Goal: Task Accomplishment & Management: Complete application form

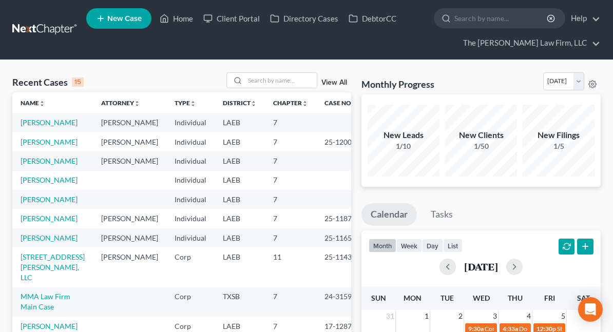
click at [138, 24] on link "New Case" at bounding box center [118, 18] width 65 height 21
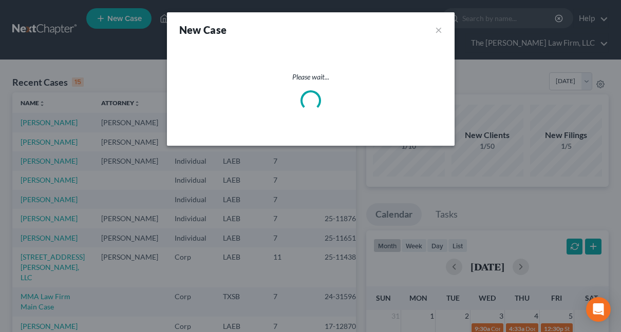
select select "34"
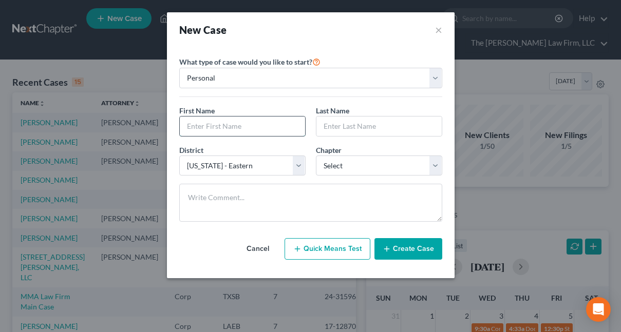
click at [232, 130] on input "text" at bounding box center [242, 127] width 125 height 20
type input "[PERSON_NAME]"
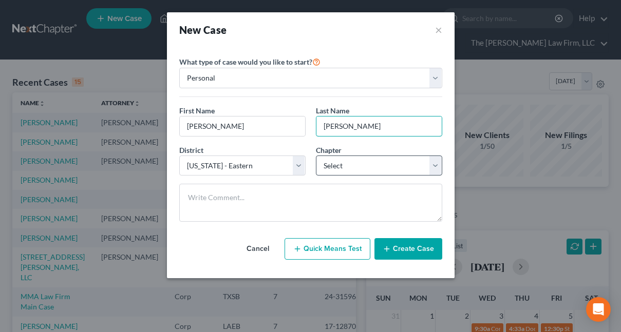
type input "[PERSON_NAME]"
click at [435, 164] on select "Select 7 11 12 13" at bounding box center [379, 166] width 126 height 21
select select "0"
click at [316, 156] on select "Select 7 11 12 13" at bounding box center [379, 166] width 126 height 21
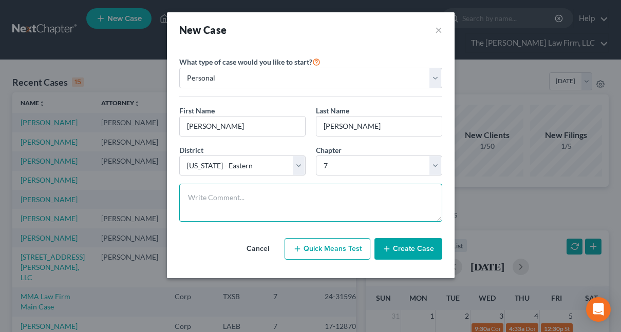
click at [343, 197] on textarea at bounding box center [310, 203] width 263 height 38
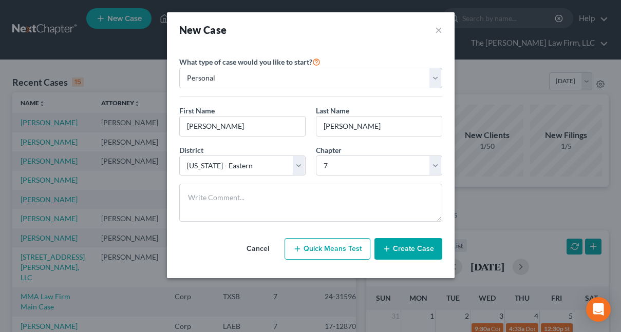
click at [387, 246] on line "button" at bounding box center [387, 248] width 0 height 5
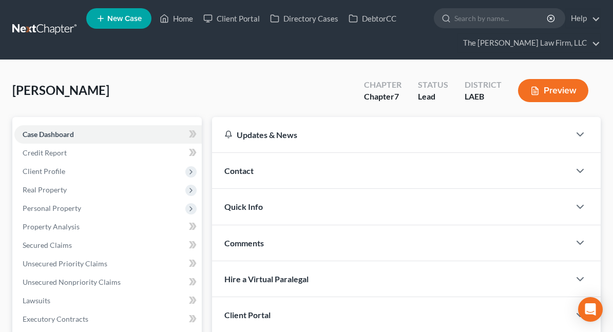
scroll to position [51, 0]
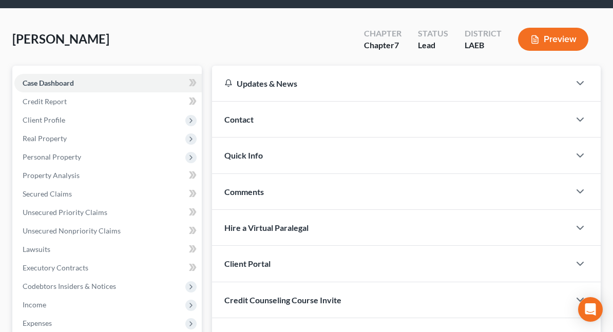
click at [230, 259] on div "Client Portal" at bounding box center [391, 263] width 358 height 35
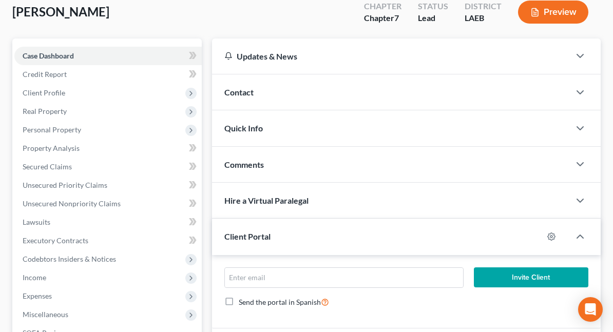
scroll to position [103, 0]
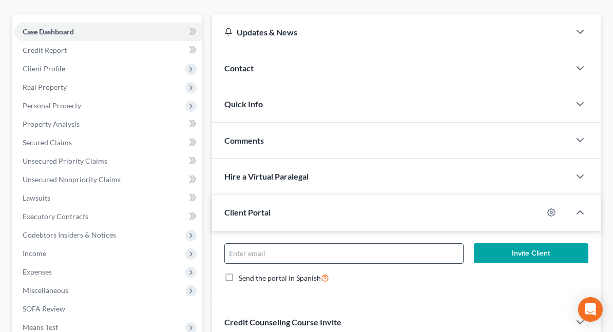
click at [230, 257] on input "email" at bounding box center [344, 254] width 238 height 20
drag, startPoint x: 271, startPoint y: 250, endPoint x: 160, endPoint y: 261, distance: 111.5
click at [207, 261] on div "Updates & News × Louisiana Eastern District Notes: Take a look at NextChapter's…" at bounding box center [406, 195] width 399 height 363
type input "colleenkeogh@gmail.com"
click at [474, 253] on button "Invite Client" at bounding box center [531, 253] width 115 height 21
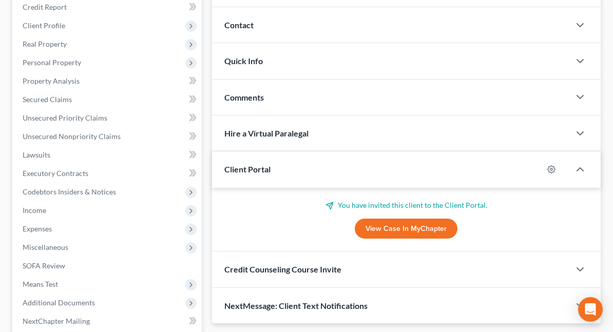
scroll to position [205, 0]
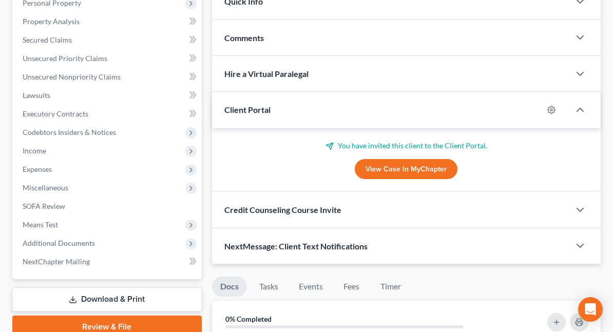
click at [235, 210] on span "Credit Counseling Course Invite" at bounding box center [282, 210] width 117 height 10
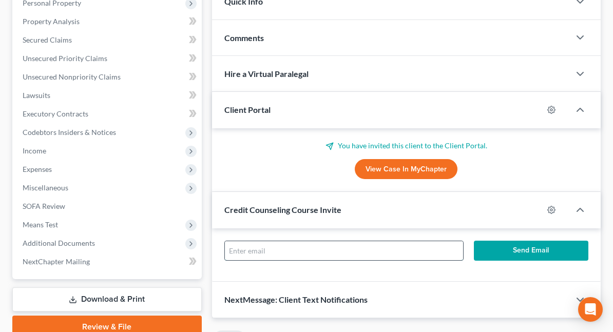
click at [225, 254] on input "text" at bounding box center [344, 251] width 238 height 20
paste input "colleenkeogh@gmail.com"
type input "colleenkeogh@gmail.com"
click at [474, 251] on button "Send Email" at bounding box center [531, 251] width 115 height 21
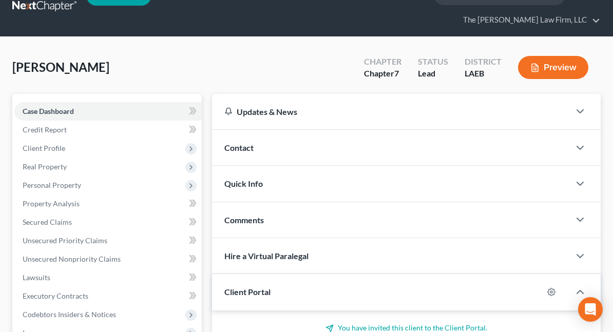
scroll to position [0, 0]
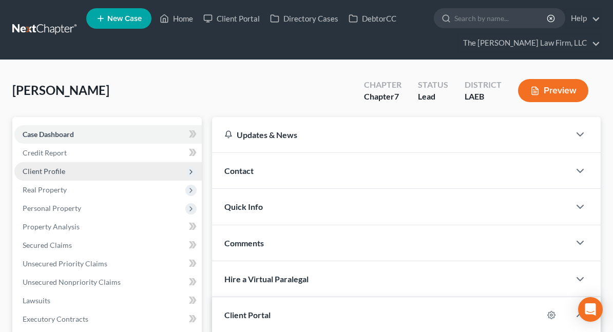
click at [52, 169] on span "Client Profile" at bounding box center [44, 171] width 43 height 9
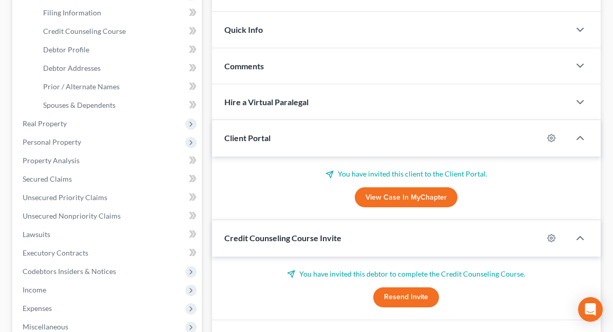
scroll to position [154, 0]
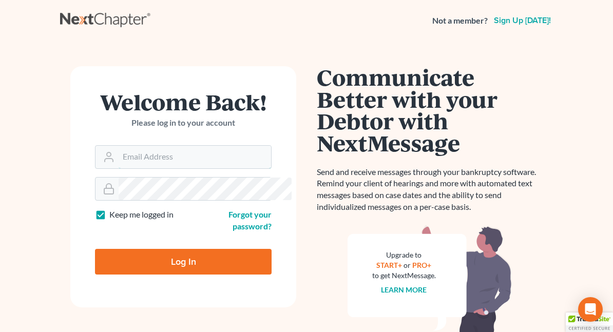
type input "Fbunol@derbeslaw.com"
click at [129, 260] on input "Log In" at bounding box center [183, 262] width 177 height 26
type input "Thinking..."
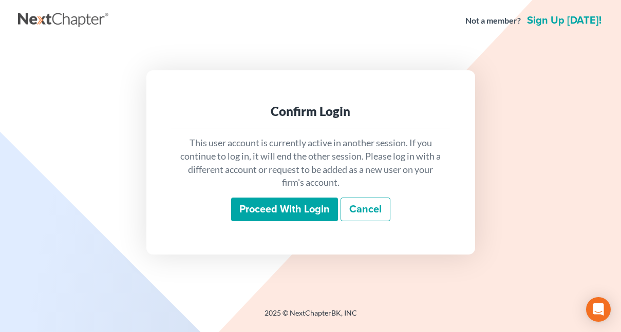
click at [241, 216] on input "Proceed with login" at bounding box center [284, 210] width 107 height 24
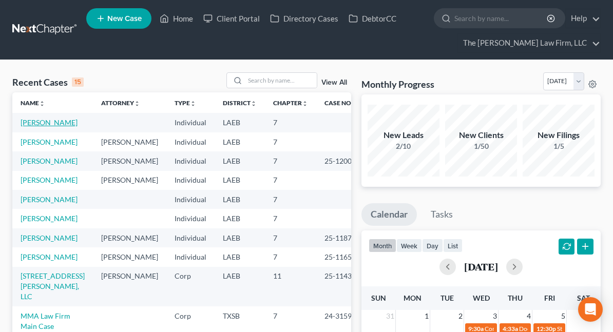
click at [34, 124] on link "[PERSON_NAME]" at bounding box center [49, 122] width 57 height 9
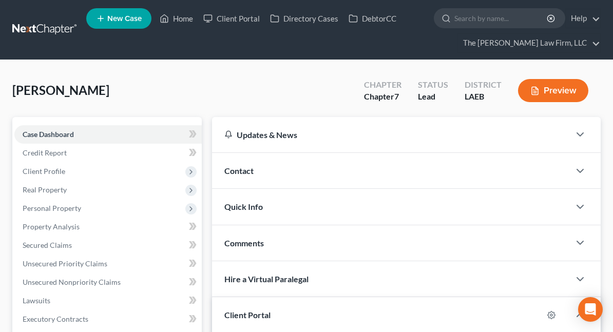
click at [65, 90] on span "[PERSON_NAME]" at bounding box center [60, 90] width 97 height 15
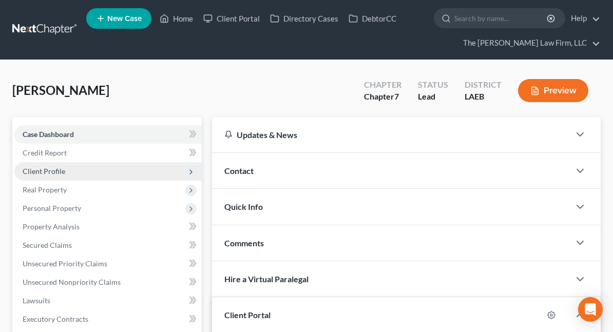
click at [50, 169] on span "Client Profile" at bounding box center [44, 171] width 43 height 9
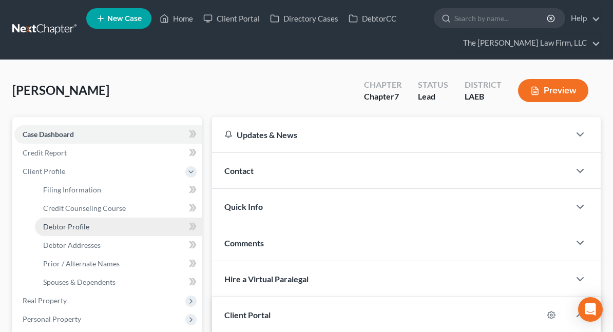
click at [86, 227] on span "Debtor Profile" at bounding box center [66, 226] width 46 height 9
select select "0"
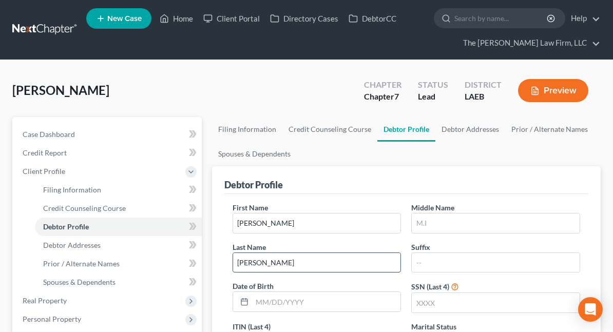
click at [401, 253] on input "[PERSON_NAME]" at bounding box center [317, 263] width 168 height 20
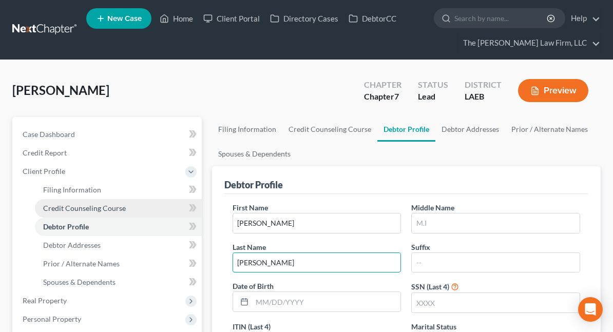
type input "[PERSON_NAME]"
click at [66, 207] on span "Credit Counseling Course" at bounding box center [84, 208] width 83 height 9
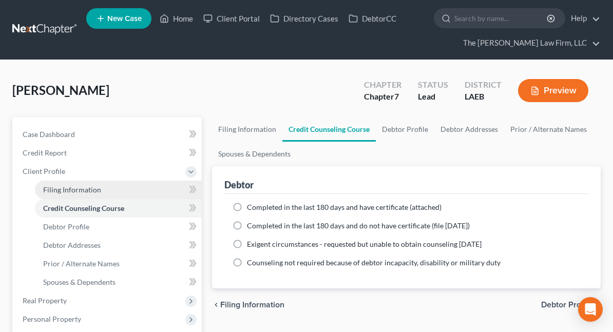
click at [65, 188] on span "Filing Information" at bounding box center [72, 189] width 58 height 9
select select "1"
select select "0"
select select "19"
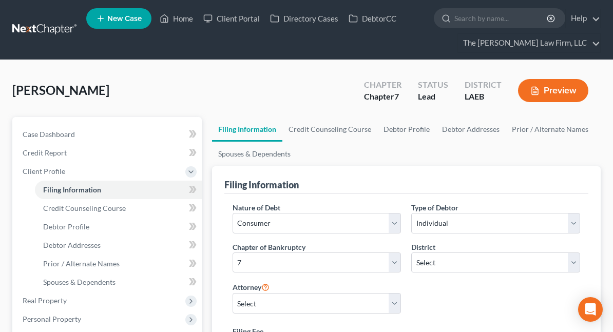
click at [66, 88] on span "[PERSON_NAME]" at bounding box center [60, 90] width 97 height 15
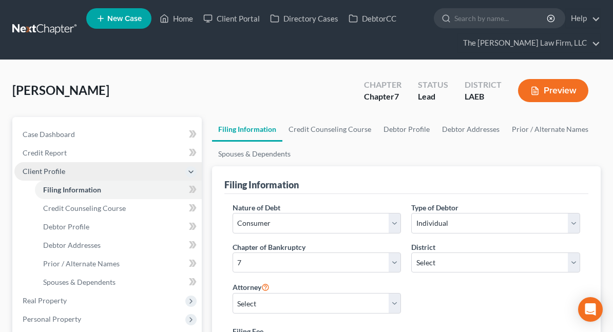
click at [61, 167] on span "Client Profile" at bounding box center [44, 171] width 43 height 9
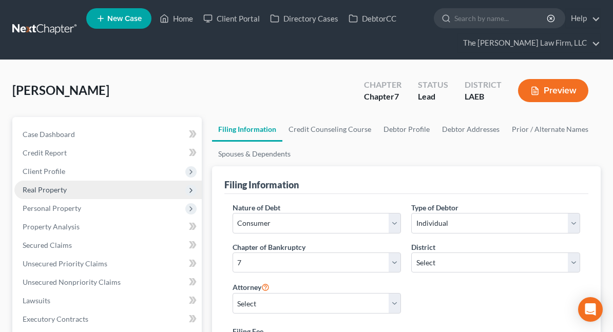
click at [64, 193] on span "Real Property" at bounding box center [45, 189] width 44 height 9
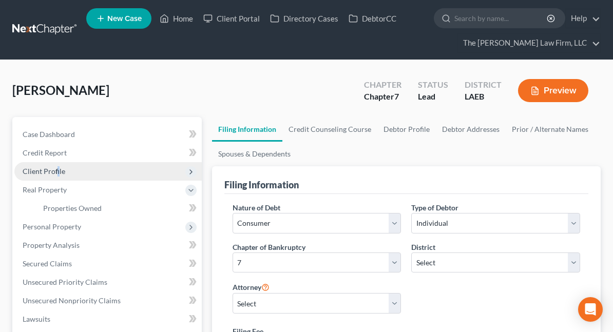
click at [57, 170] on span "Client Profile" at bounding box center [44, 171] width 43 height 9
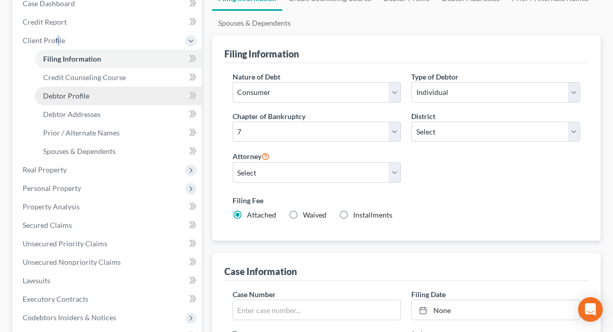
scroll to position [51, 0]
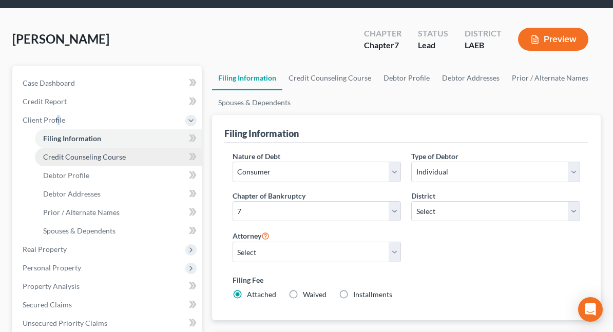
click at [62, 158] on span "Credit Counseling Course" at bounding box center [84, 156] width 83 height 9
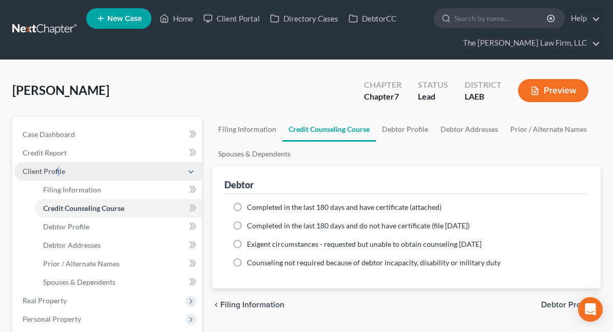
click at [55, 175] on span "Client Profile" at bounding box center [44, 171] width 43 height 9
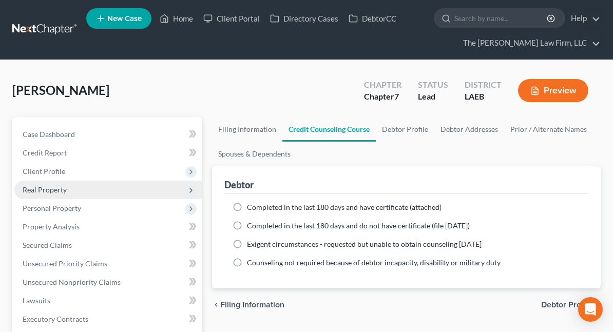
click at [57, 188] on span "Real Property" at bounding box center [45, 189] width 44 height 9
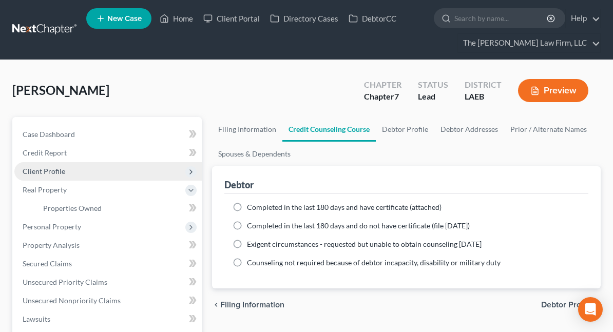
click at [52, 176] on span "Client Profile" at bounding box center [107, 171] width 187 height 18
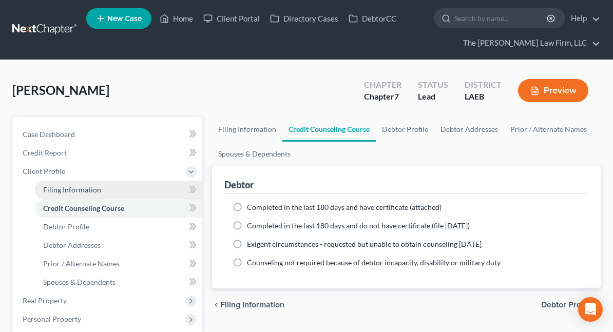
click at [61, 186] on span "Filing Information" at bounding box center [72, 189] width 58 height 9
select select "1"
select select "0"
select select "34"
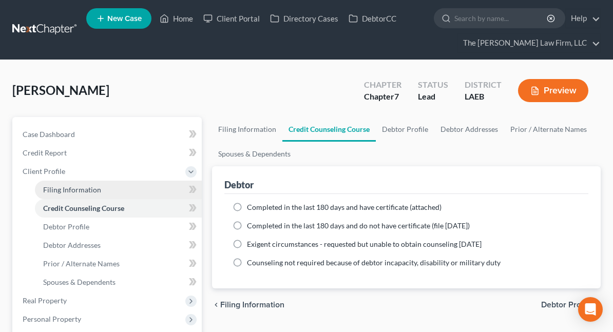
select select "19"
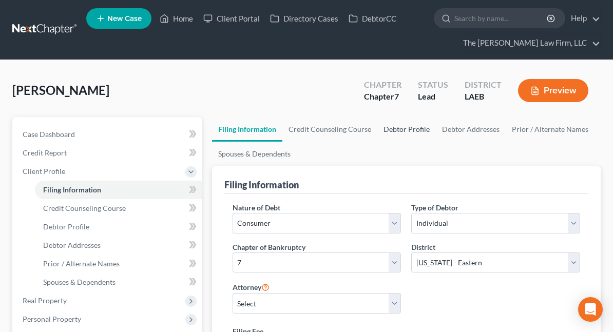
click at [377, 128] on link "Debtor Profile" at bounding box center [406, 129] width 59 height 25
select select "0"
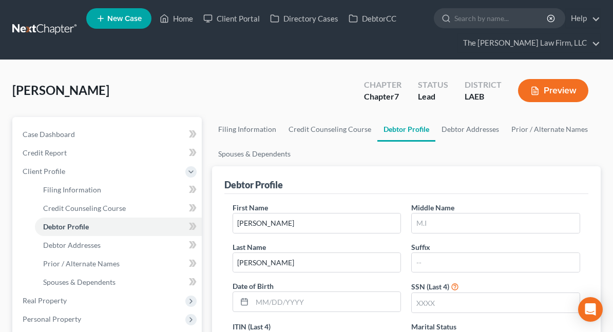
click at [48, 91] on span "[PERSON_NAME]" at bounding box center [60, 90] width 97 height 15
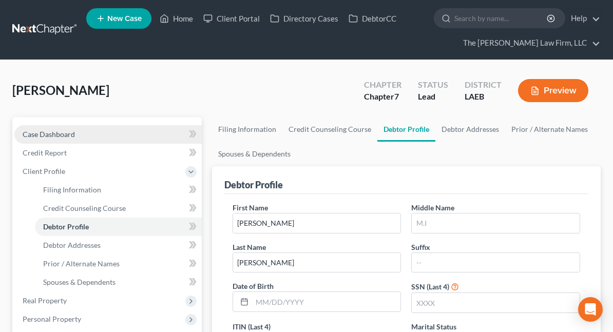
click at [60, 132] on span "Case Dashboard" at bounding box center [49, 134] width 52 height 9
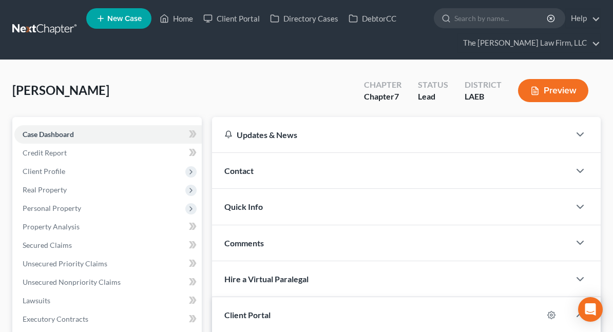
click at [224, 176] on div "Contact" at bounding box center [391, 170] width 358 height 35
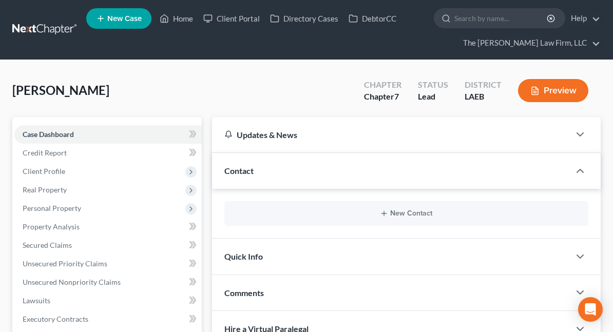
click at [279, 132] on div "Updates & News" at bounding box center [390, 134] width 333 height 11
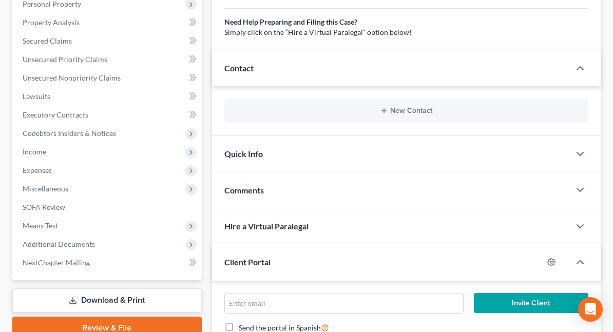
scroll to position [205, 0]
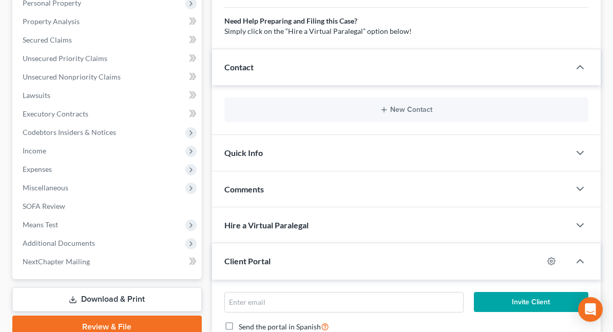
click at [257, 162] on div "Quick Info" at bounding box center [391, 152] width 358 height 35
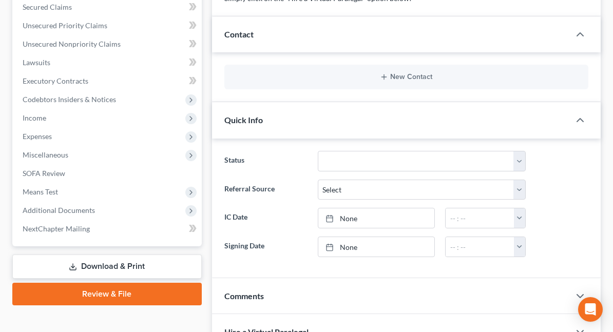
scroll to position [411, 0]
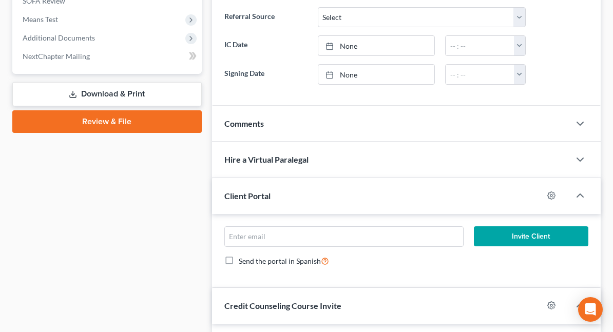
click at [235, 138] on div "Comments" at bounding box center [391, 123] width 358 height 35
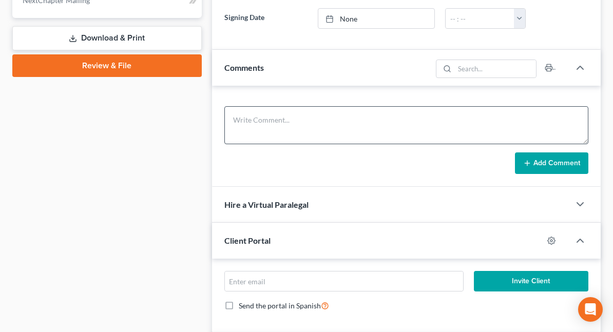
scroll to position [565, 0]
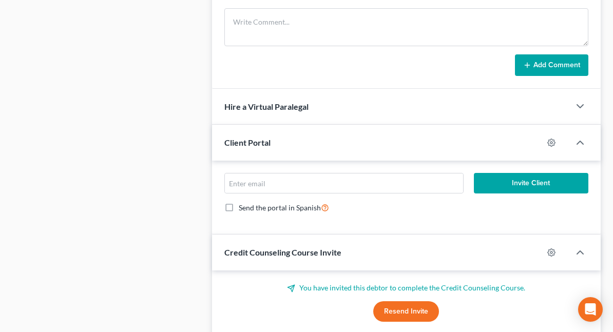
click at [237, 160] on div "Client Portal" at bounding box center [377, 142] width 331 height 35
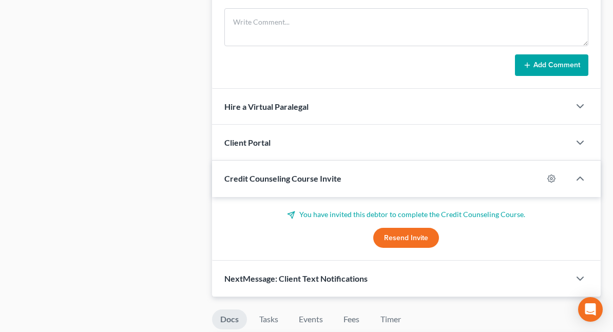
click at [237, 160] on div "Client Portal" at bounding box center [391, 142] width 358 height 35
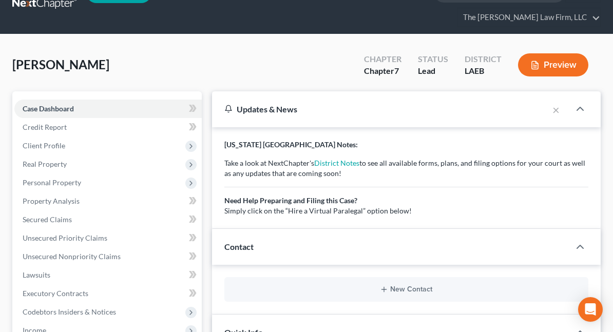
scroll to position [6, 0]
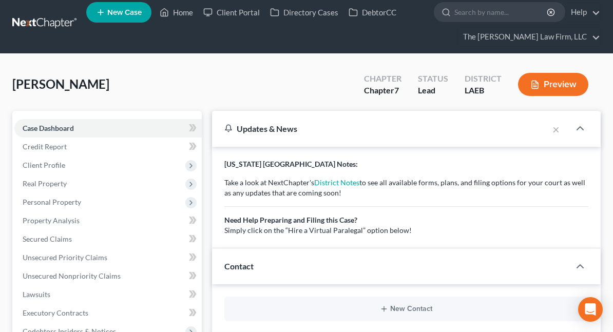
click at [46, 83] on span "[PERSON_NAME]" at bounding box center [60, 84] width 97 height 15
click at [31, 151] on link "Credit Report" at bounding box center [107, 147] width 187 height 18
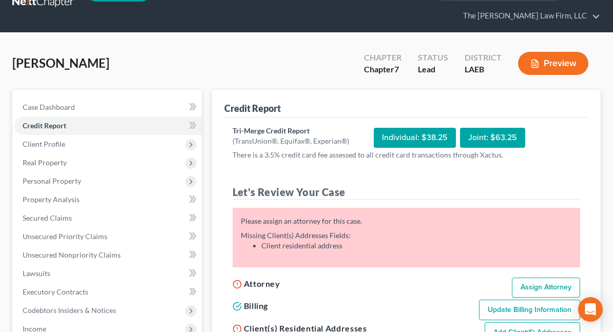
scroll to position [51, 0]
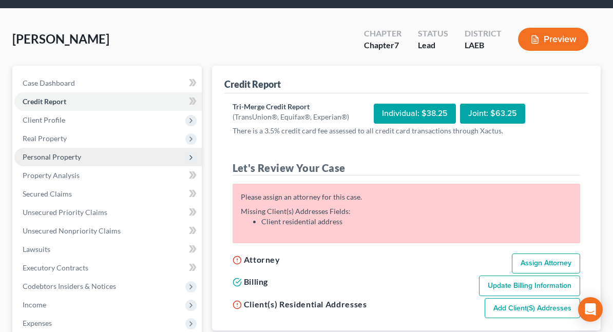
click at [78, 159] on span "Personal Property" at bounding box center [52, 156] width 59 height 9
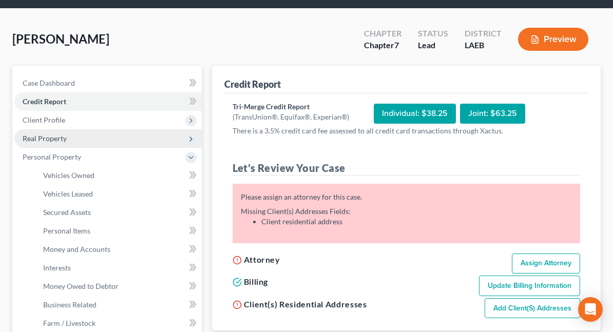
click at [67, 142] on span "Real Property" at bounding box center [107, 138] width 187 height 18
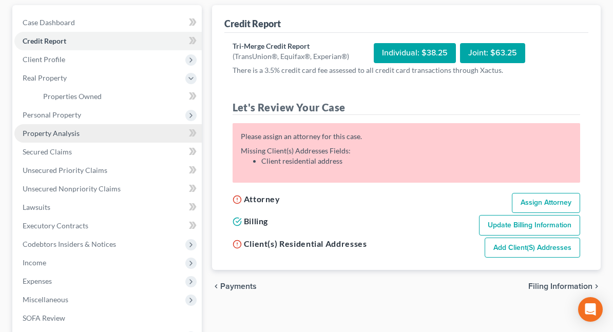
scroll to position [154, 0]
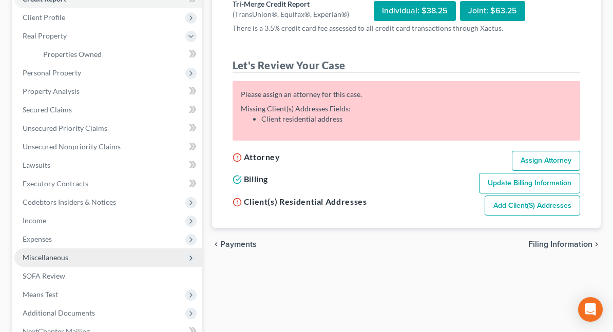
click at [71, 253] on span "Miscellaneous" at bounding box center [107, 258] width 187 height 18
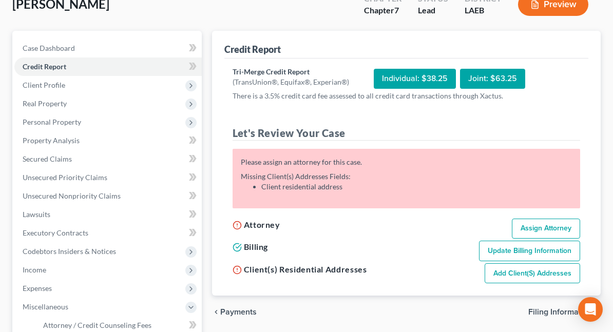
scroll to position [0, 0]
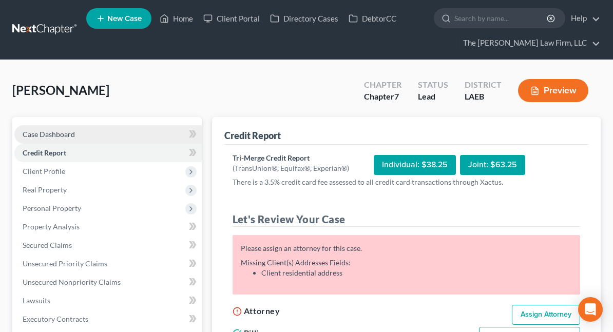
click at [50, 132] on span "Case Dashboard" at bounding box center [49, 134] width 52 height 9
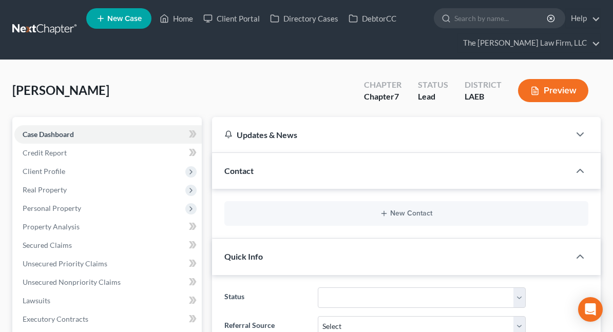
click at [212, 168] on div "Contact" at bounding box center [391, 170] width 358 height 35
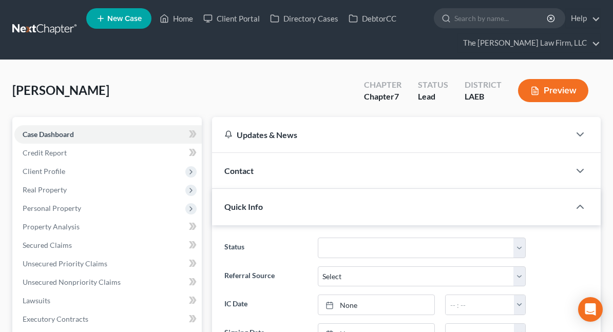
click at [212, 168] on div "Contact" at bounding box center [391, 170] width 358 height 35
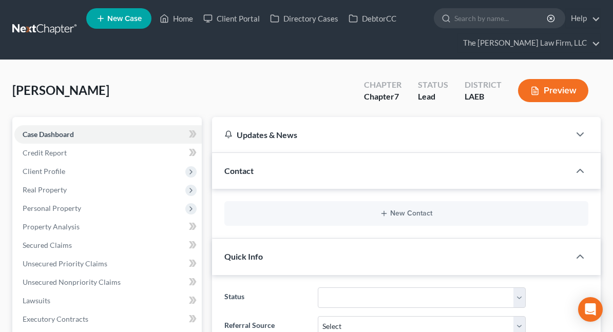
click at [238, 135] on div "Updates & News" at bounding box center [390, 134] width 333 height 11
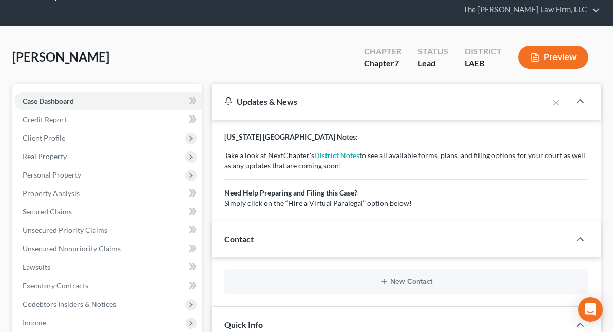
scroll to position [51, 0]
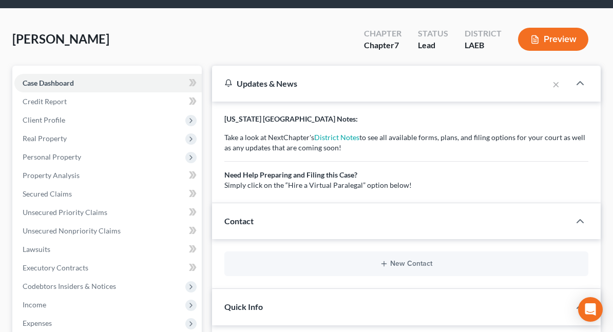
click at [366, 234] on div "Contact" at bounding box center [391, 220] width 358 height 35
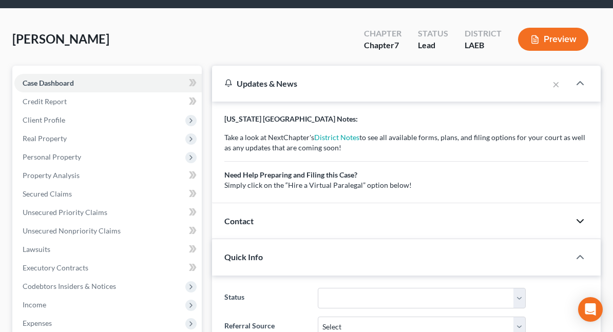
click at [574, 227] on icon "button" at bounding box center [580, 221] width 12 height 12
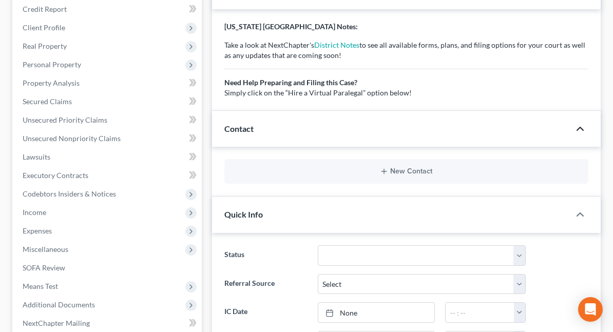
scroll to position [154, 0]
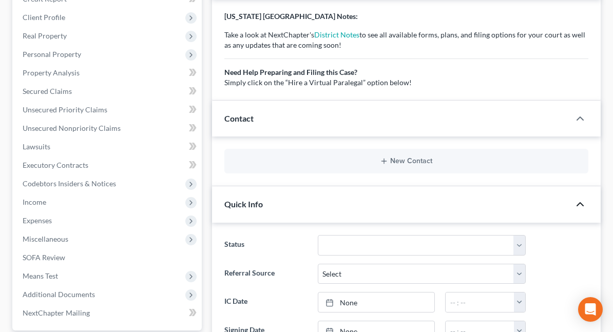
click at [574, 211] on icon "button" at bounding box center [580, 204] width 12 height 12
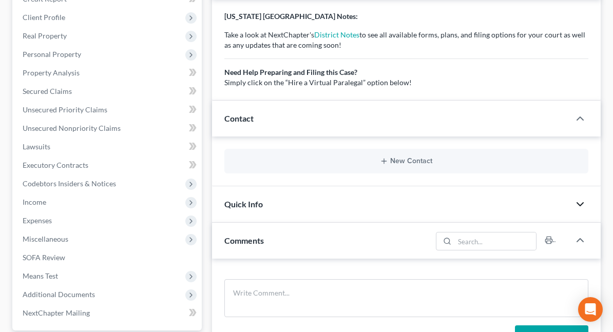
click at [577, 206] on polyline "button" at bounding box center [580, 204] width 6 height 3
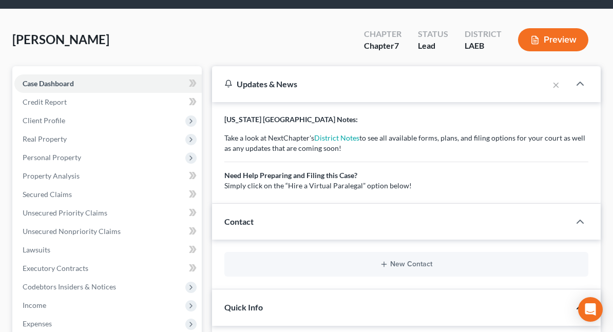
scroll to position [0, 0]
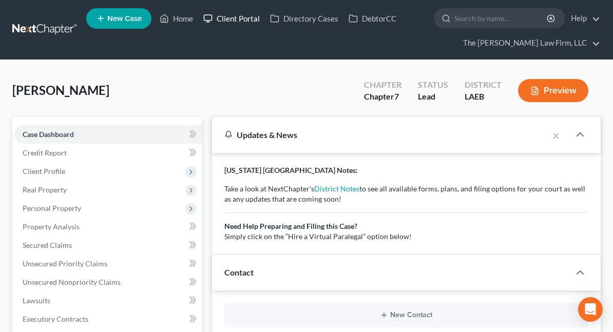
click at [232, 18] on link "Client Portal" at bounding box center [231, 18] width 67 height 18
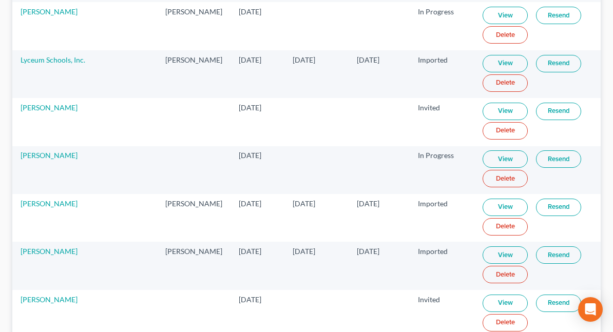
scroll to position [2371, 0]
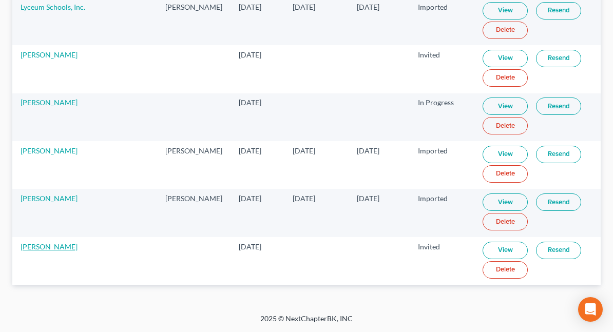
click at [44, 246] on link "[PERSON_NAME]" at bounding box center [49, 246] width 57 height 9
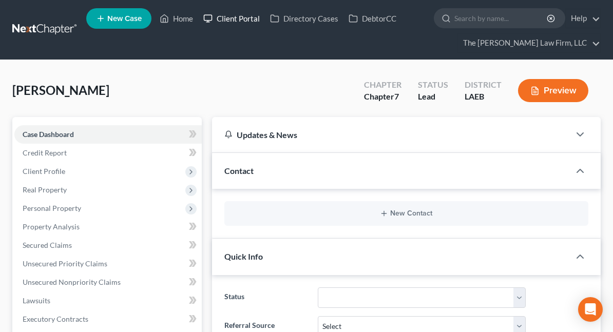
click at [231, 21] on link "Client Portal" at bounding box center [231, 18] width 67 height 18
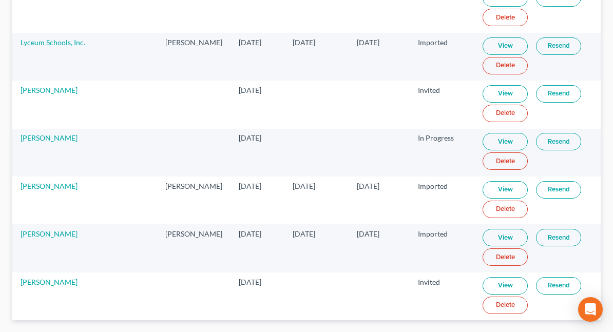
scroll to position [2371, 0]
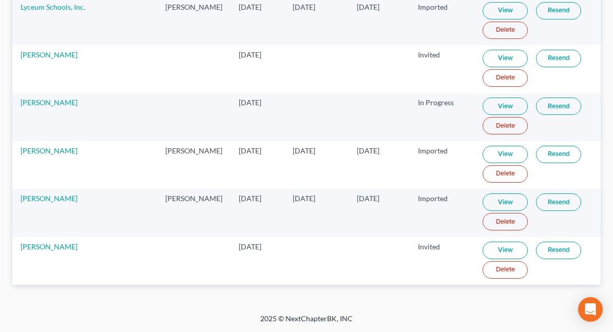
click at [497, 250] on link "View" at bounding box center [505, 250] width 45 height 17
click at [55, 246] on link "[PERSON_NAME]" at bounding box center [49, 246] width 57 height 9
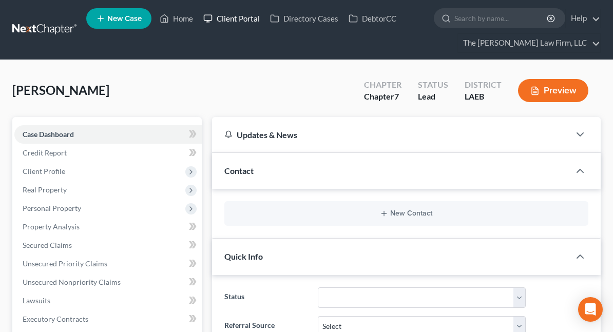
click at [228, 18] on link "Client Portal" at bounding box center [231, 18] width 67 height 18
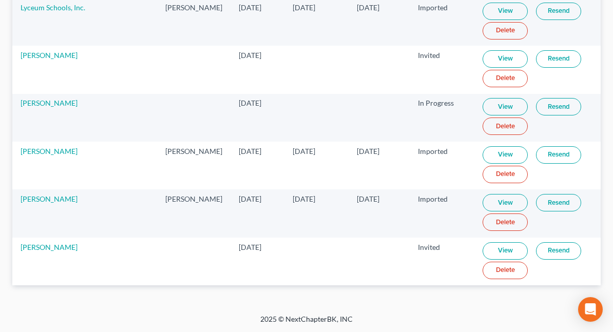
scroll to position [2371, 0]
click at [187, 260] on td at bounding box center [193, 261] width 73 height 48
